Goal: Task Accomplishment & Management: Manage account settings

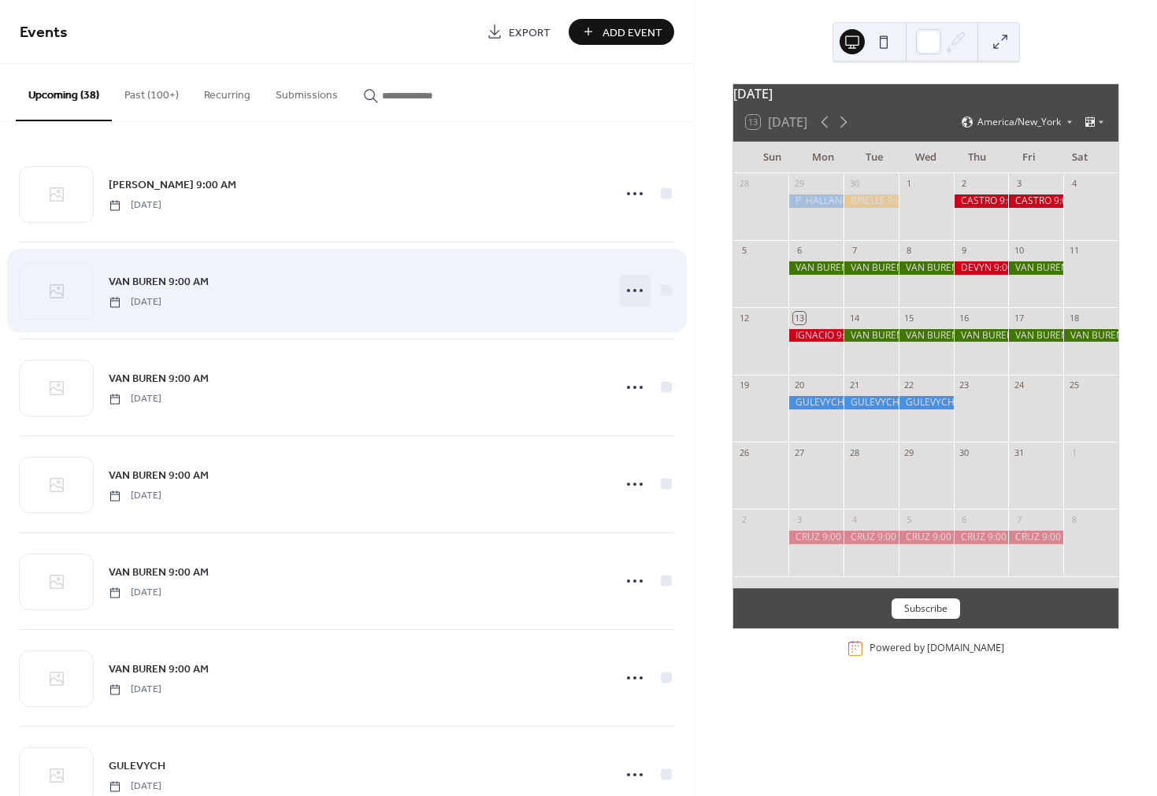
click at [629, 292] on icon at bounding box center [634, 290] width 25 height 25
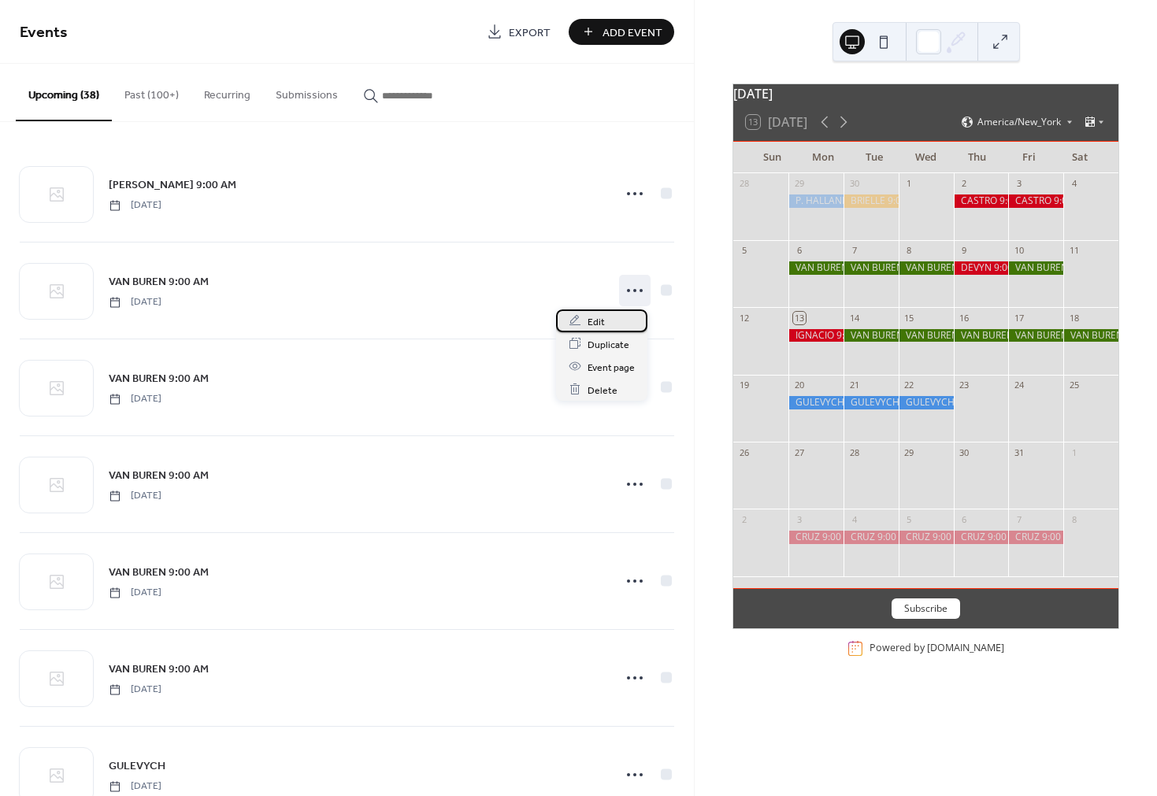
click at [596, 321] on span "Edit" at bounding box center [596, 322] width 17 height 17
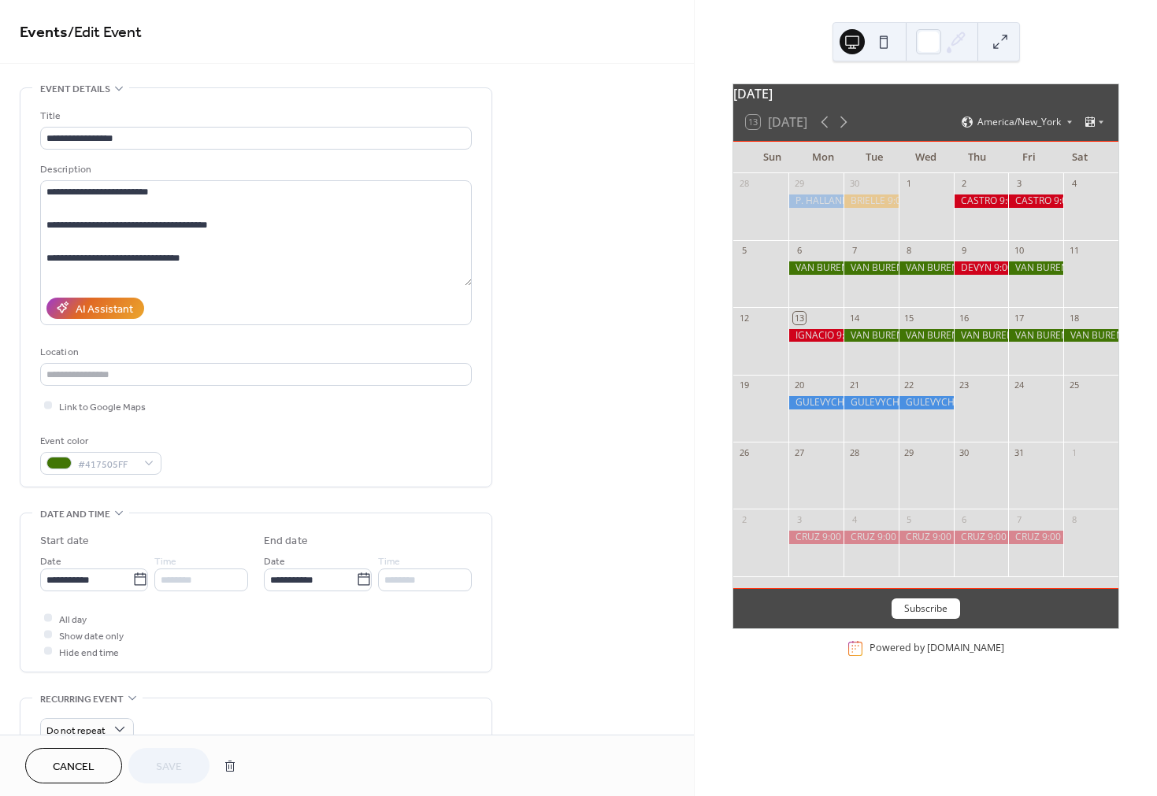
click at [82, 763] on span "Cancel" at bounding box center [74, 767] width 42 height 17
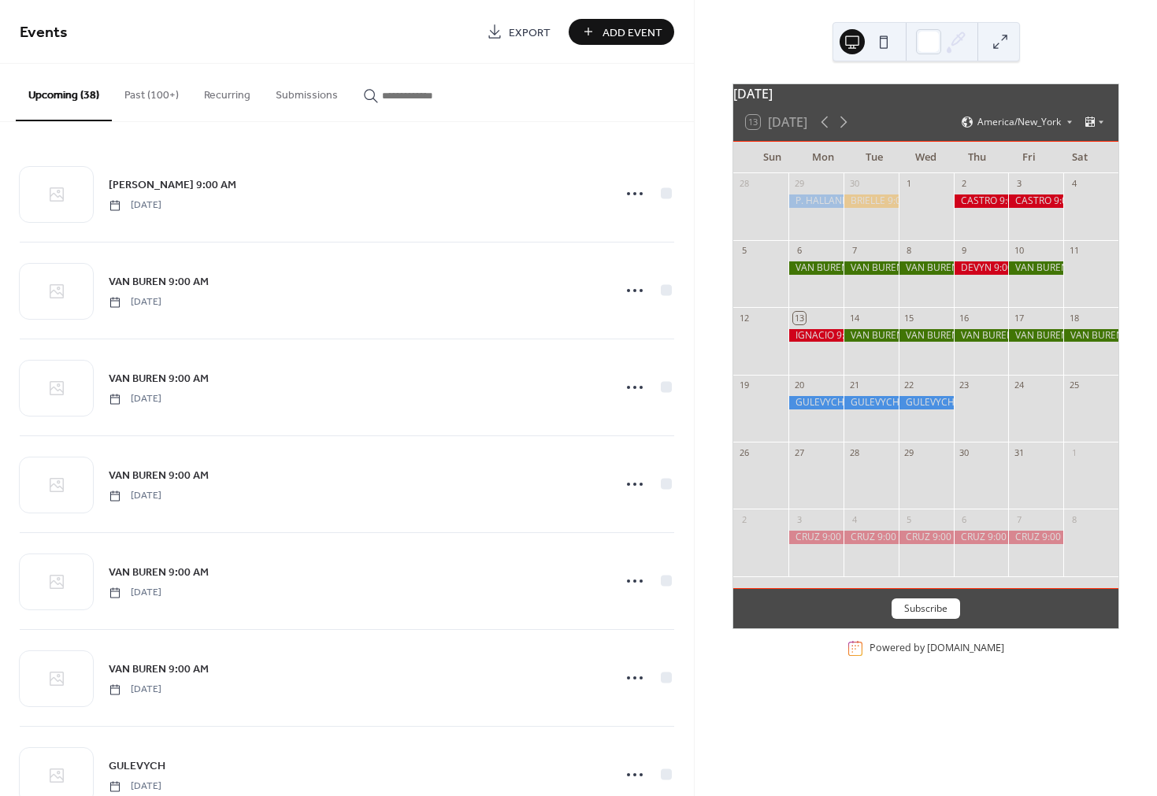
click at [864, 343] on div at bounding box center [871, 335] width 55 height 13
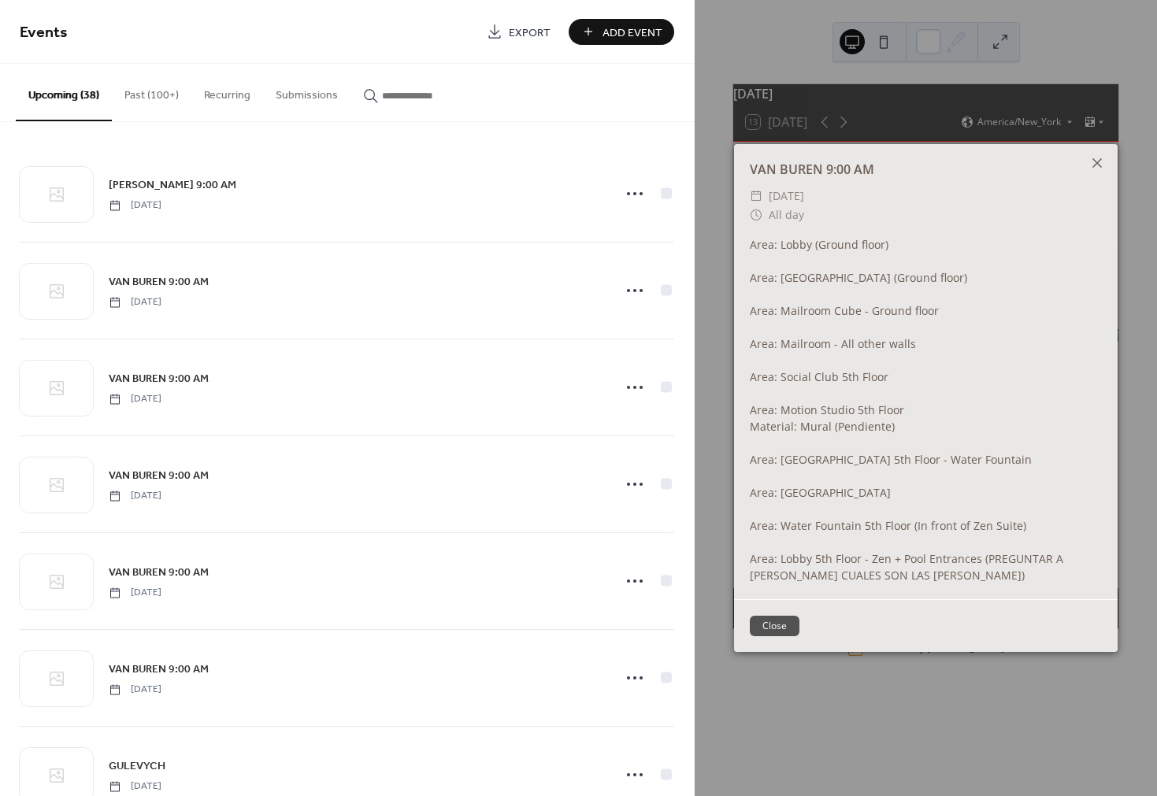
click at [1098, 163] on icon at bounding box center [1097, 162] width 9 height 9
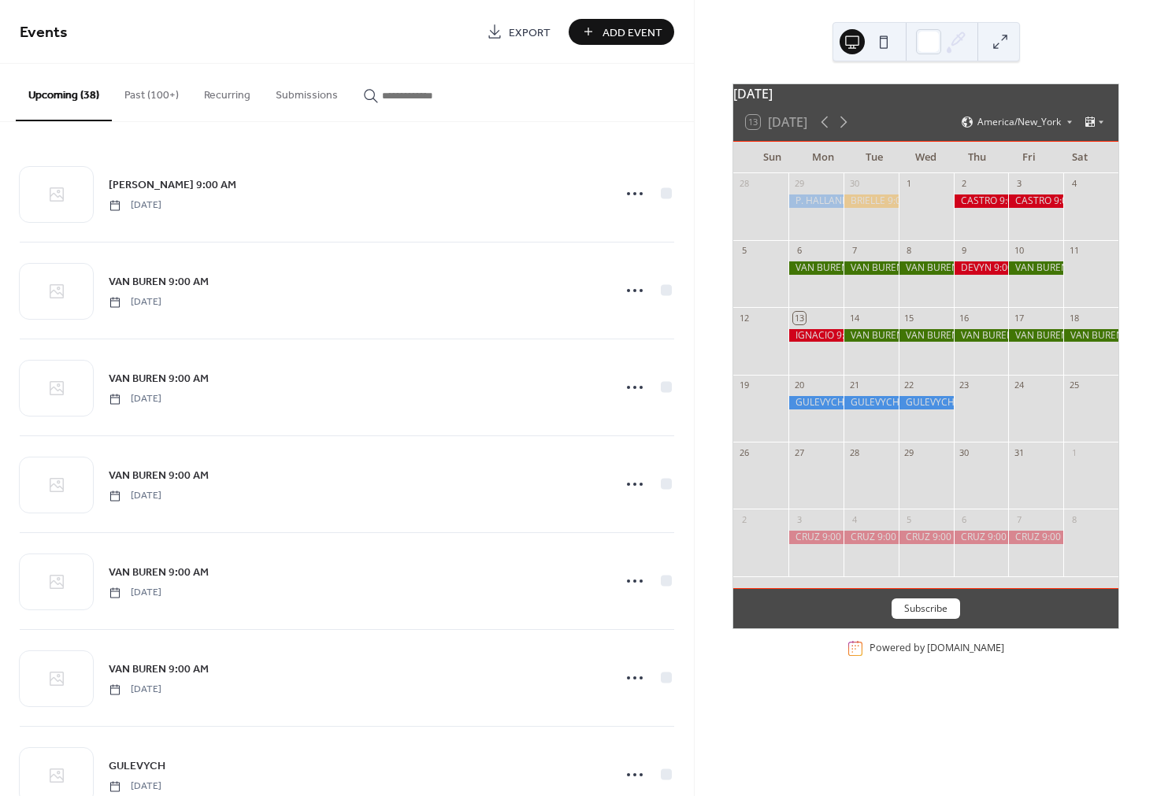
click at [1025, 275] on div at bounding box center [1035, 268] width 55 height 13
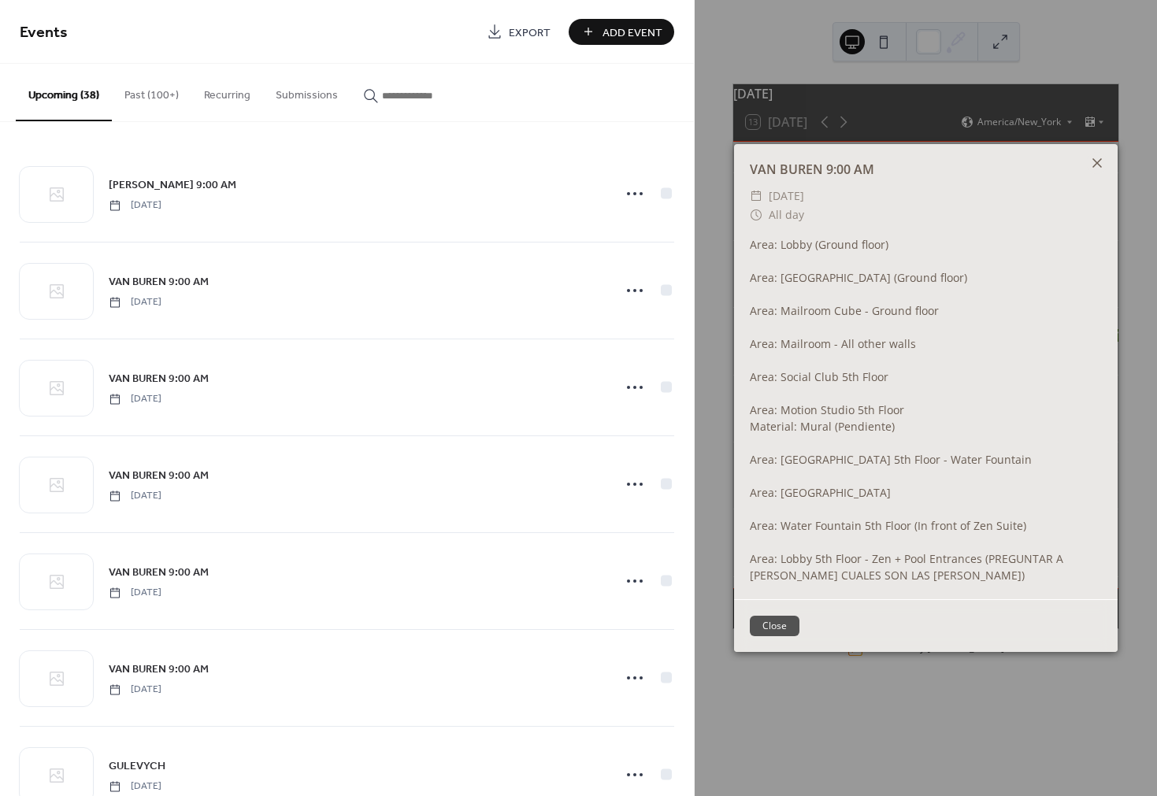
click at [1098, 164] on icon at bounding box center [1097, 162] width 9 height 9
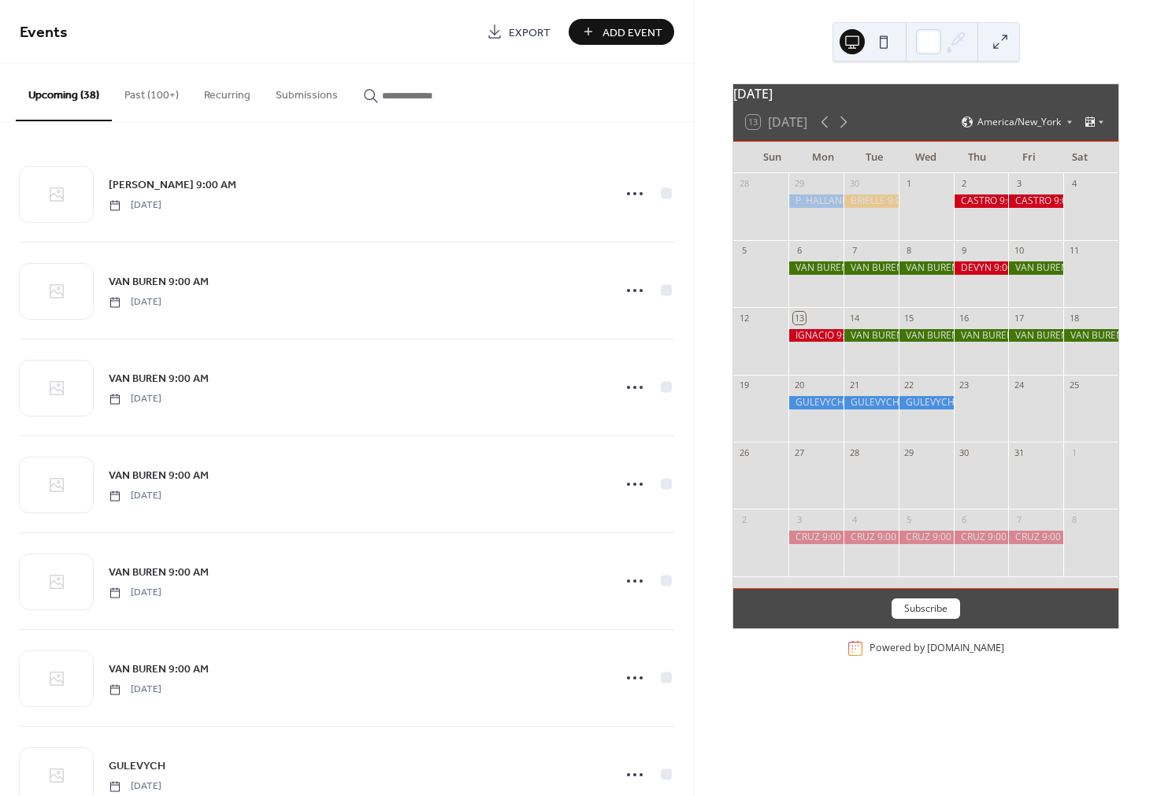
click at [927, 275] on div at bounding box center [926, 268] width 55 height 13
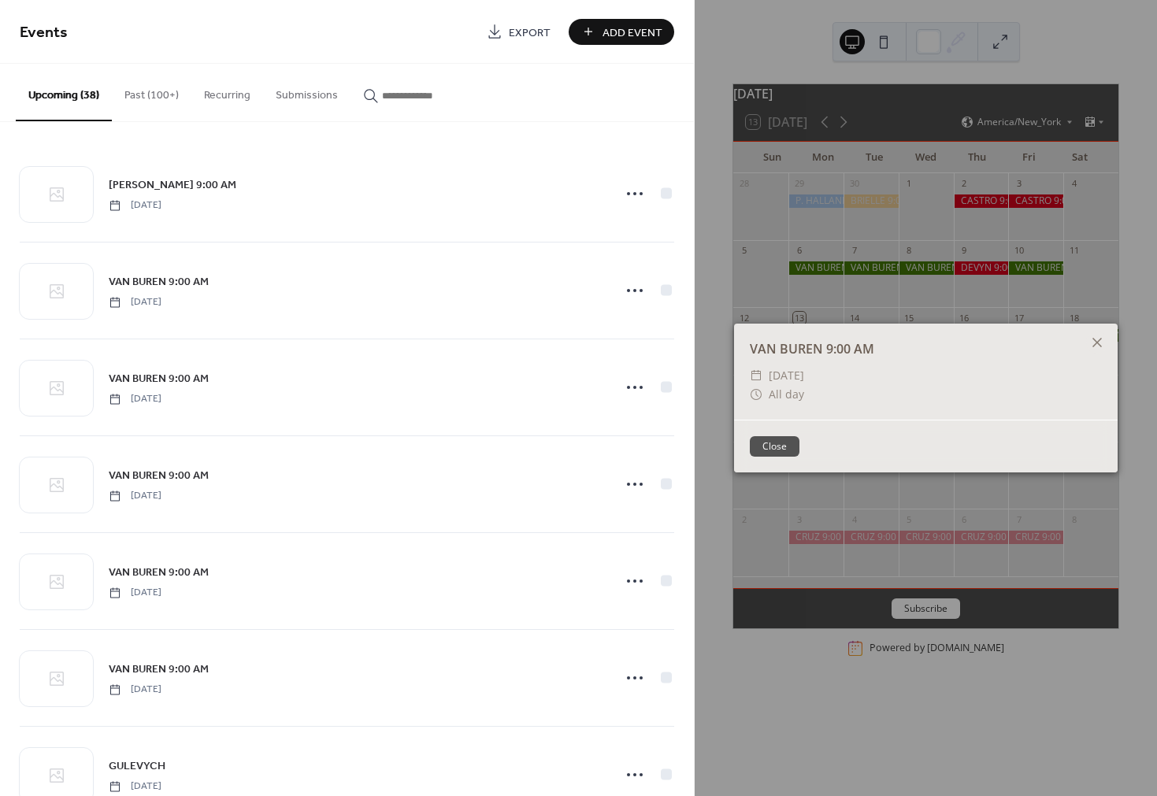
drag, startPoint x: 1097, startPoint y: 343, endPoint x: 915, endPoint y: 336, distance: 182.1
click at [1097, 343] on icon at bounding box center [1097, 342] width 9 height 9
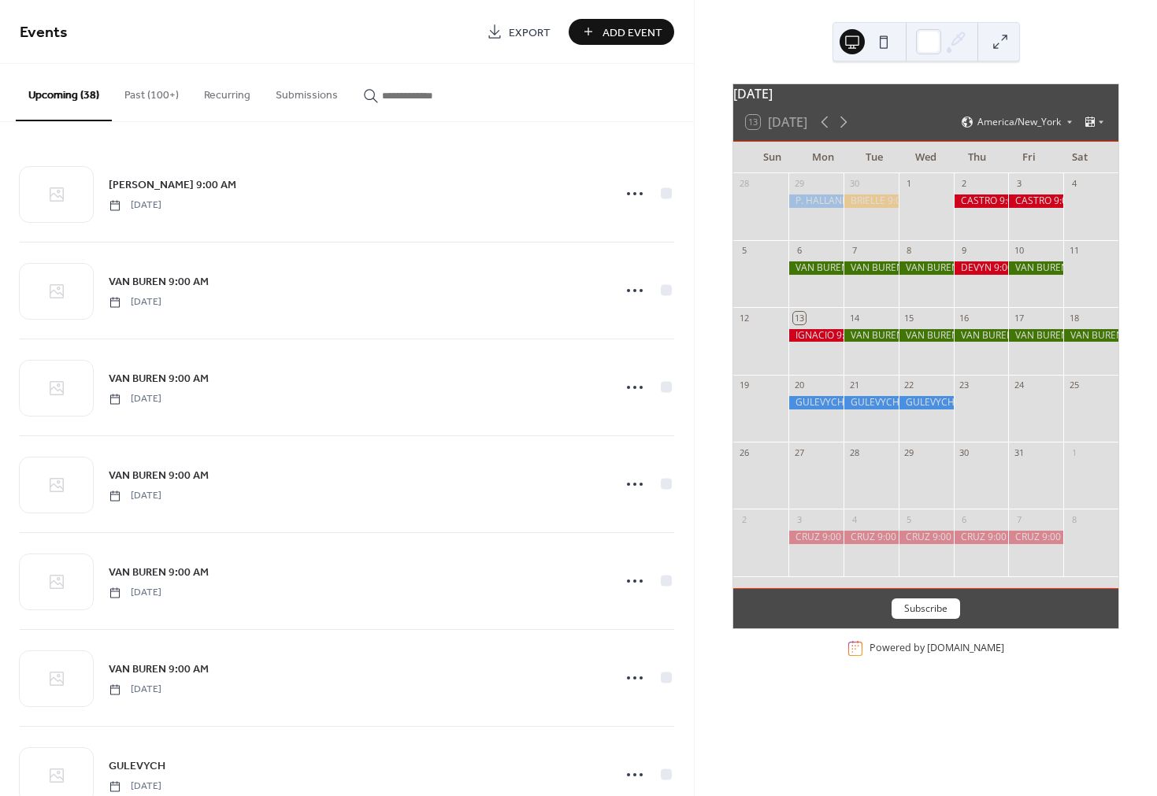
click at [833, 275] on div at bounding box center [816, 268] width 55 height 13
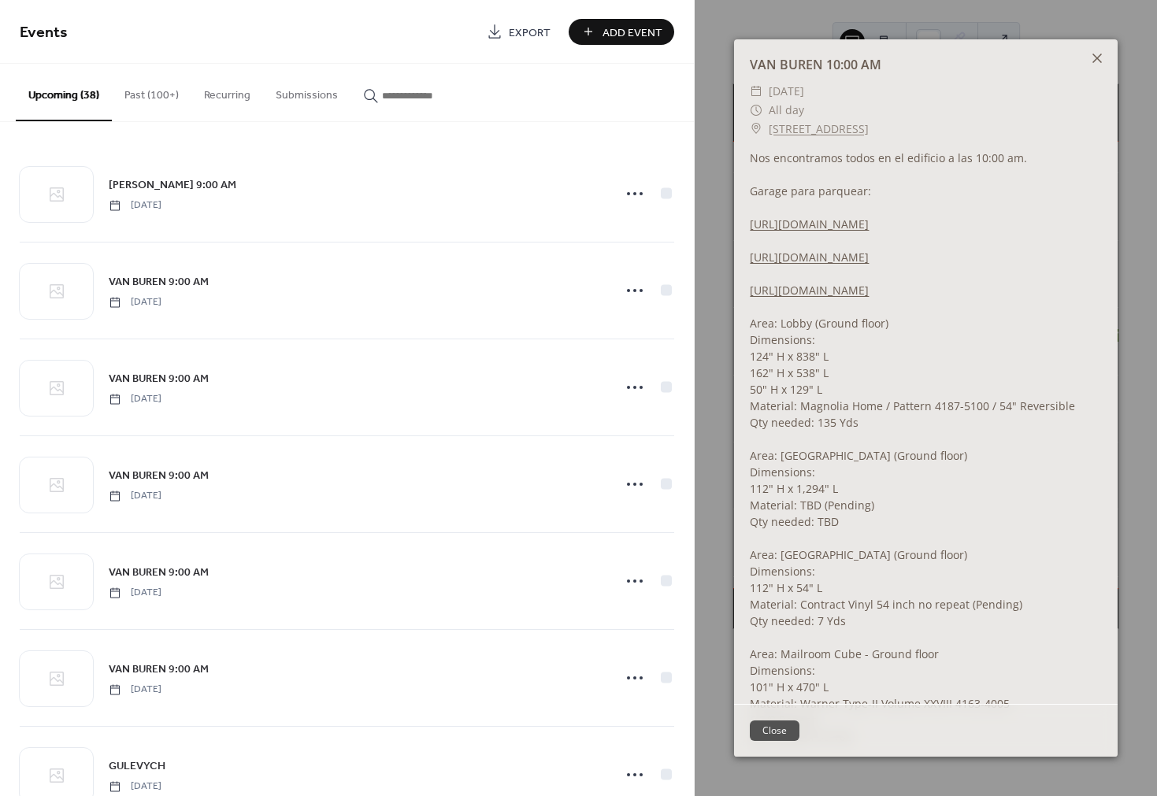
click at [1098, 65] on icon at bounding box center [1097, 58] width 19 height 19
